Goal: Transaction & Acquisition: Download file/media

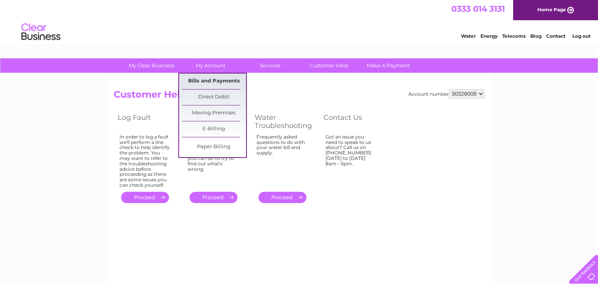
click at [214, 81] on link "Bills and Payments" at bounding box center [214, 82] width 64 height 16
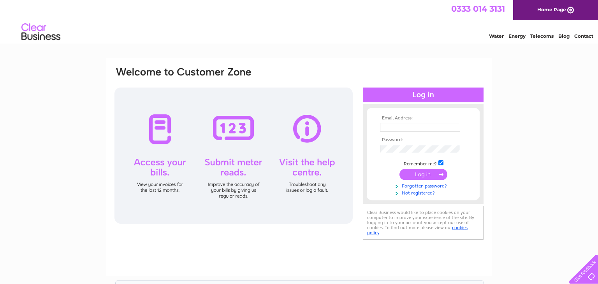
type input "[EMAIL_ADDRESS][DOMAIN_NAME]"
click at [425, 176] on input "submit" at bounding box center [423, 174] width 48 height 11
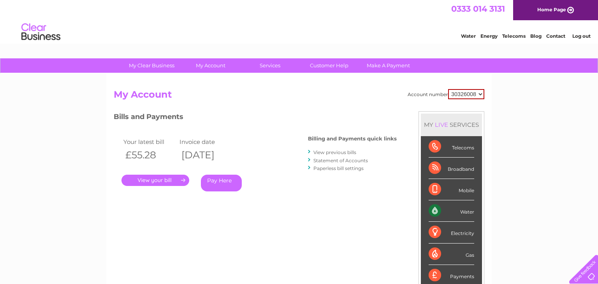
click at [341, 169] on link "Paperless bill settings" at bounding box center [338, 168] width 50 height 6
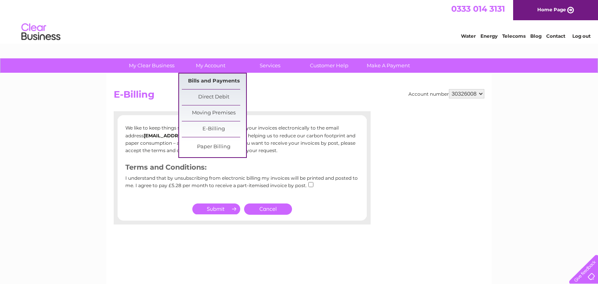
click at [217, 80] on link "Bills and Payments" at bounding box center [214, 82] width 64 height 16
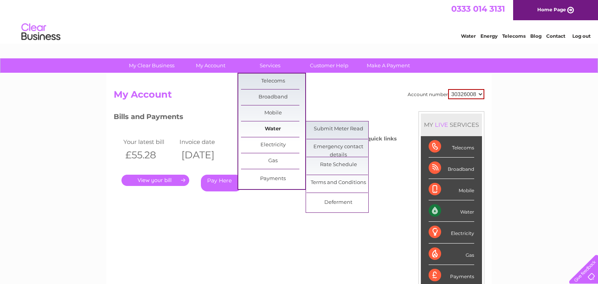
click at [274, 127] on link "Water" at bounding box center [273, 129] width 64 height 16
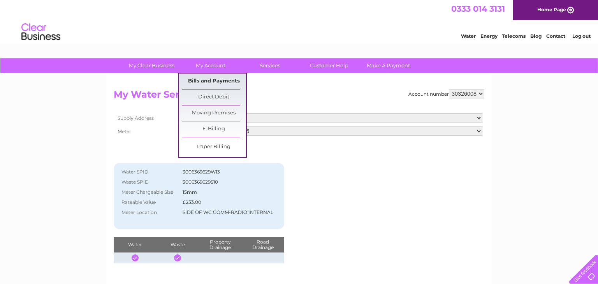
click at [221, 83] on link "Bills and Payments" at bounding box center [214, 82] width 64 height 16
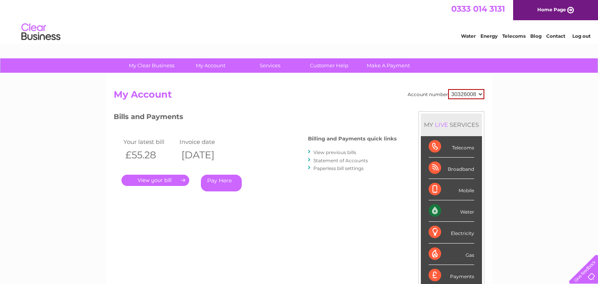
click at [148, 179] on link "." at bounding box center [155, 180] width 68 height 11
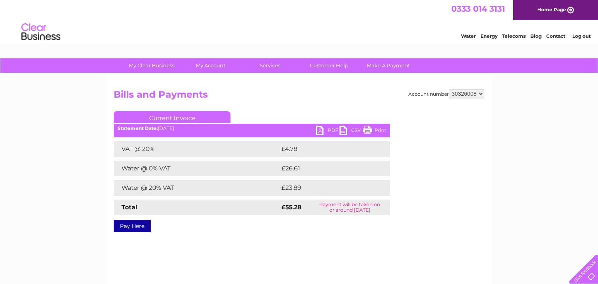
click at [346, 136] on link "CSV" at bounding box center [350, 131] width 23 height 11
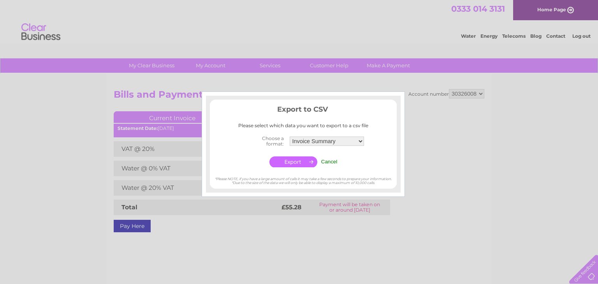
click at [327, 162] on input "Cancel" at bounding box center [329, 162] width 16 height 6
